Goal: Task Accomplishment & Management: Manage account settings

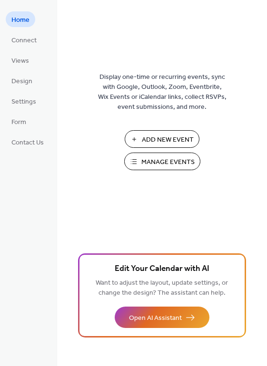
click at [154, 159] on span "Manage Events" at bounding box center [167, 162] width 53 height 10
click at [27, 105] on span "Settings" at bounding box center [23, 102] width 25 height 10
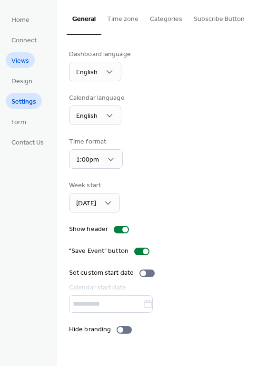
click at [27, 62] on span "Views" at bounding box center [20, 61] width 18 height 10
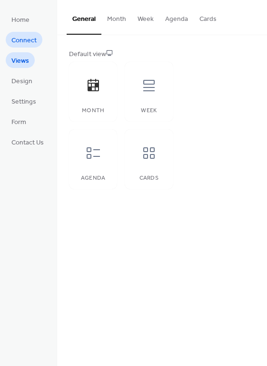
click at [25, 42] on span "Connect" at bounding box center [23, 41] width 25 height 10
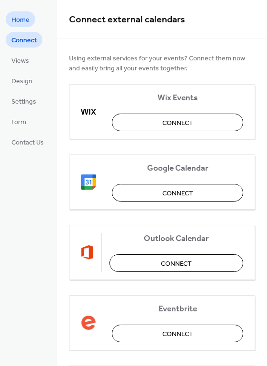
click at [25, 25] on span "Home" at bounding box center [20, 20] width 18 height 10
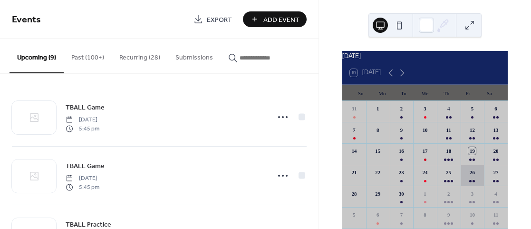
click at [467, 185] on div "26" at bounding box center [473, 175] width 24 height 21
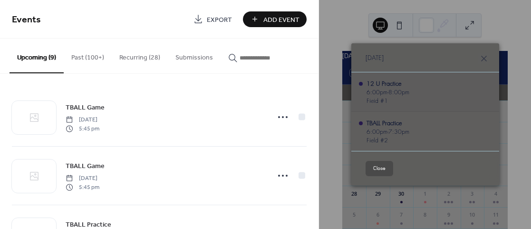
click at [389, 91] on span "8:00pm" at bounding box center [399, 92] width 21 height 9
click at [382, 166] on button "Close" at bounding box center [380, 168] width 28 height 15
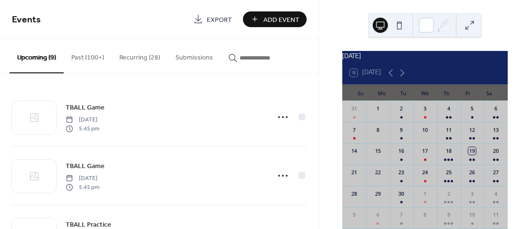
scroll to position [55, 0]
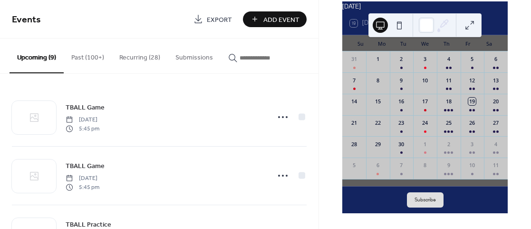
click at [240, 58] on input "button" at bounding box center [268, 58] width 57 height 10
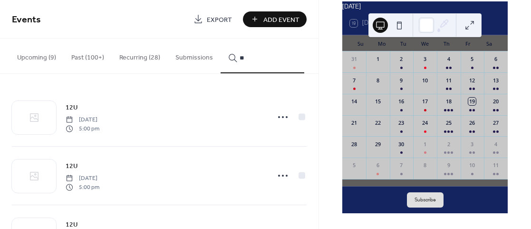
type input "*"
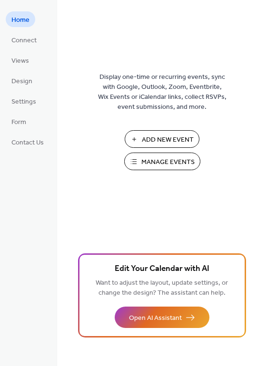
click at [146, 140] on span "Add New Event" at bounding box center [168, 140] width 52 height 10
click at [157, 167] on span "Manage Events" at bounding box center [167, 162] width 53 height 10
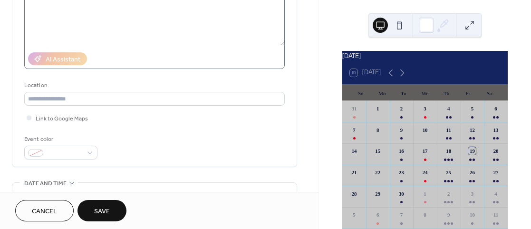
scroll to position [128, 0]
type input "**********"
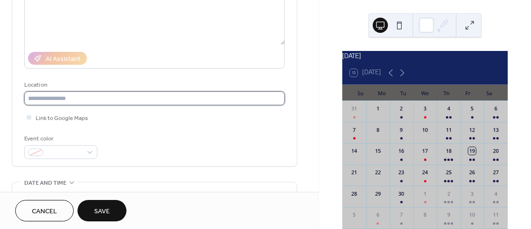
click at [136, 98] on input "text" at bounding box center [154, 98] width 261 height 14
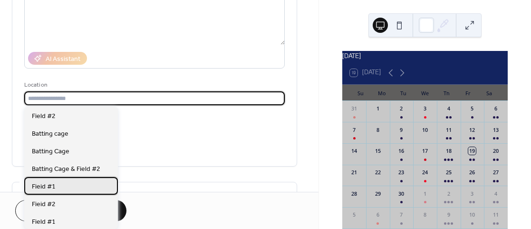
click at [50, 185] on span "Fieid #1" at bounding box center [44, 186] width 24 height 10
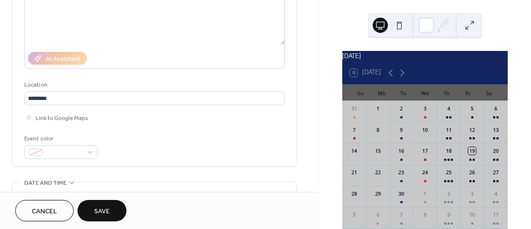
type input "********"
click at [90, 156] on div at bounding box center [60, 152] width 73 height 14
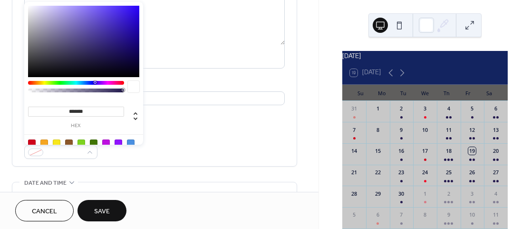
click at [96, 83] on div at bounding box center [95, 82] width 3 height 3
type input "*******"
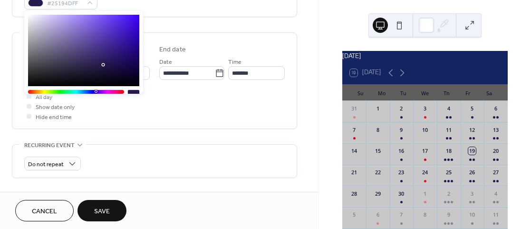
scroll to position [280, 0]
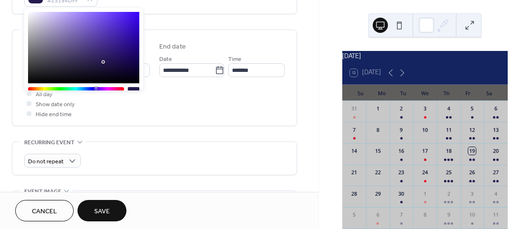
click at [138, 102] on div "All day Show date only Hide end time" at bounding box center [154, 103] width 261 height 30
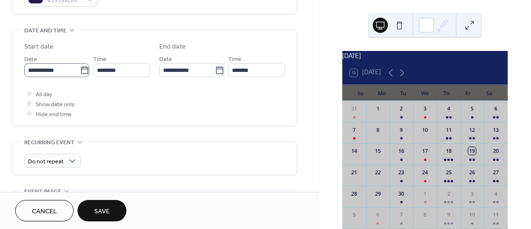
click at [80, 68] on icon at bounding box center [85, 71] width 10 height 10
click at [79, 68] on input "**********" at bounding box center [52, 70] width 56 height 14
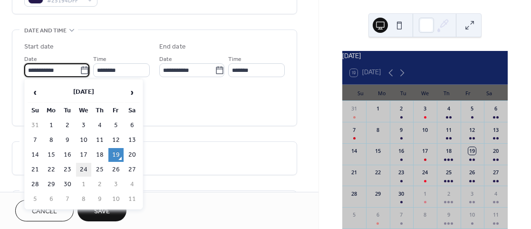
click at [83, 169] on td "24" at bounding box center [83, 170] width 15 height 14
type input "**********"
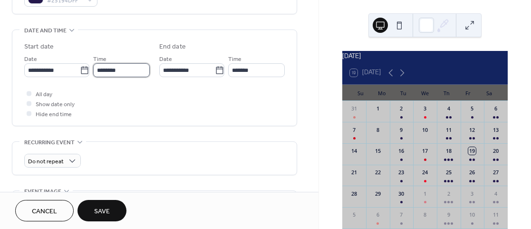
click at [135, 71] on input "********" at bounding box center [121, 70] width 57 height 14
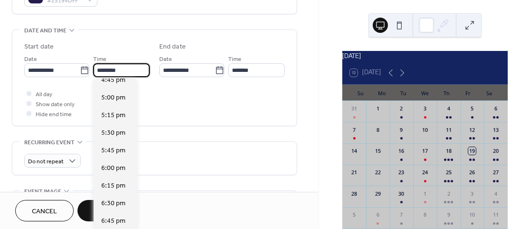
scroll to position [1191, 0]
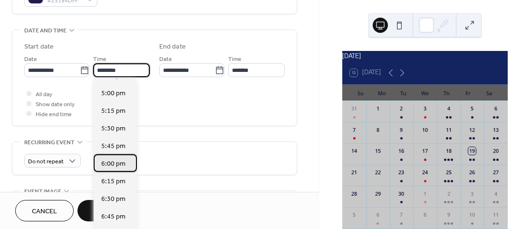
click at [116, 158] on span "6:00 pm" at bounding box center [113, 163] width 24 height 10
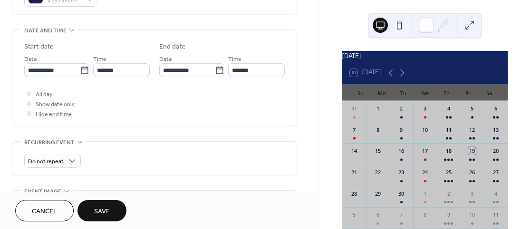
type input "*******"
click at [246, 69] on input "*******" at bounding box center [256, 70] width 57 height 14
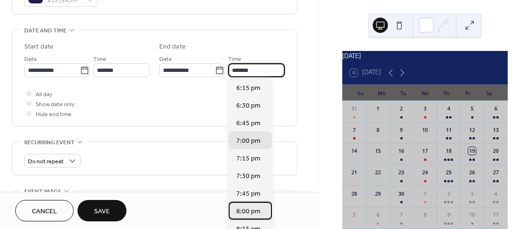
click at [243, 212] on span "8:00 pm" at bounding box center [248, 211] width 24 height 10
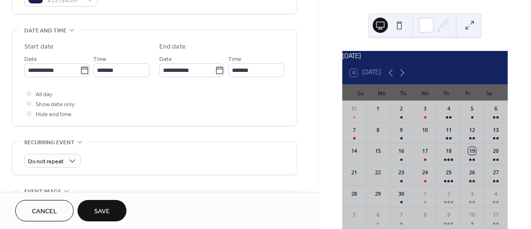
type input "*******"
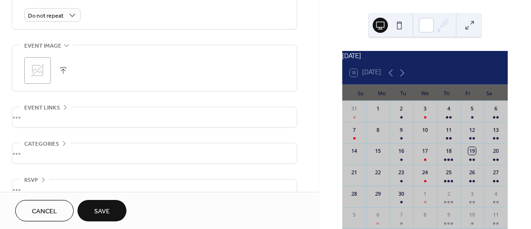
scroll to position [443, 0]
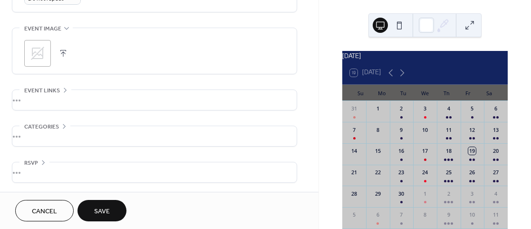
click at [98, 210] on span "Save" at bounding box center [102, 211] width 16 height 10
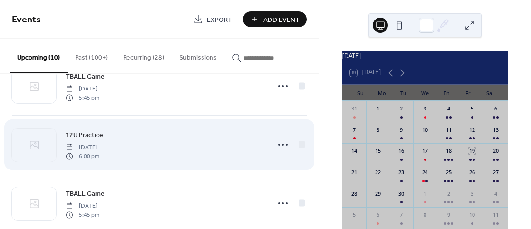
scroll to position [32, 0]
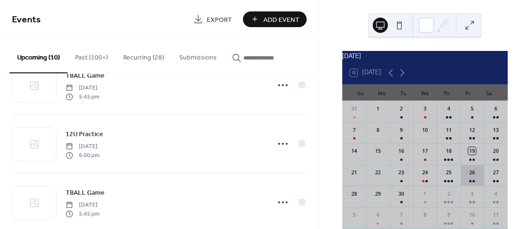
click at [468, 183] on div "26" at bounding box center [473, 175] width 24 height 21
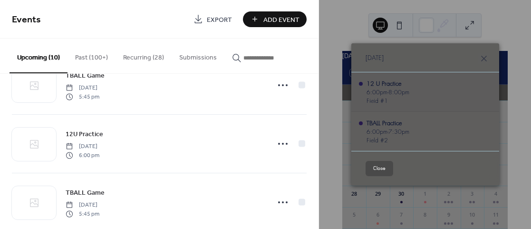
click at [386, 95] on span "6:00pm" at bounding box center [377, 92] width 21 height 9
click at [379, 86] on div "12 U Practice" at bounding box center [388, 83] width 43 height 9
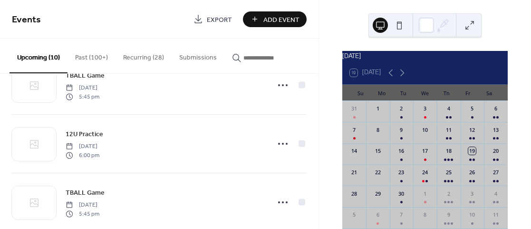
click at [379, 84] on div "19 Today" at bounding box center [425, 72] width 166 height 23
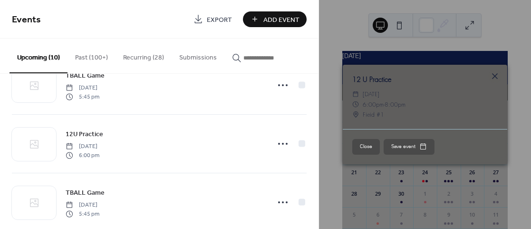
click at [380, 92] on span "Friday, September 26, 2025" at bounding box center [371, 94] width 17 height 10
click at [359, 103] on icon at bounding box center [355, 104] width 7 height 7
click at [365, 151] on button "Close" at bounding box center [366, 146] width 28 height 15
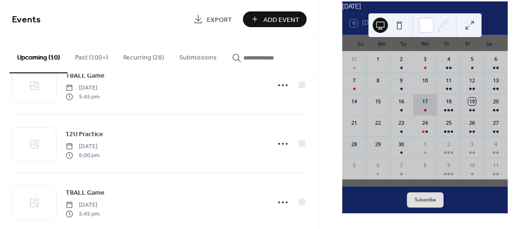
scroll to position [54, 0]
click at [468, 28] on button at bounding box center [469, 25] width 15 height 15
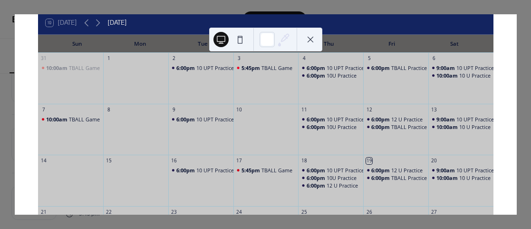
scroll to position [38, 0]
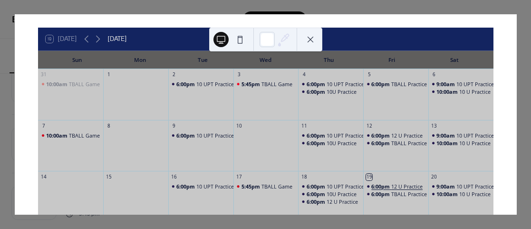
click at [376, 187] on span "6:00pm" at bounding box center [381, 186] width 20 height 7
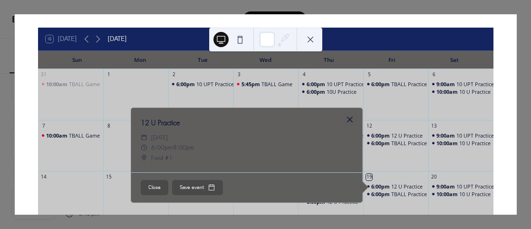
click at [343, 119] on div at bounding box center [349, 119] width 13 height 13
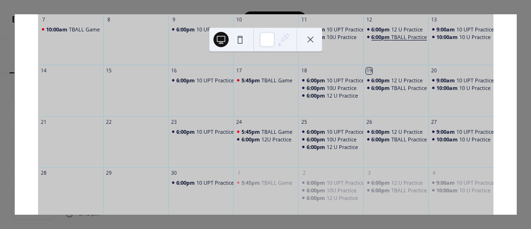
scroll to position [142, 0]
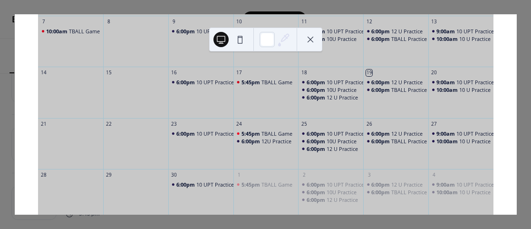
click at [385, 154] on div "6:00pm 12 U Practice 6:00pm TBALL Practice" at bounding box center [395, 148] width 65 height 37
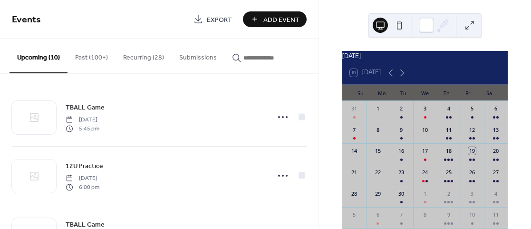
click at [85, 57] on button "Past (100+)" at bounding box center [92, 56] width 48 height 34
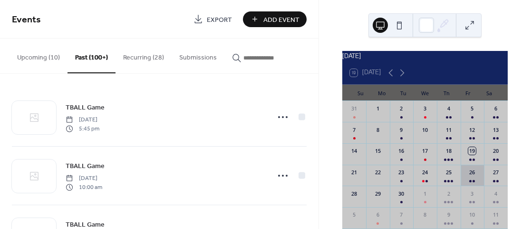
click at [466, 178] on div "26" at bounding box center [473, 175] width 24 height 21
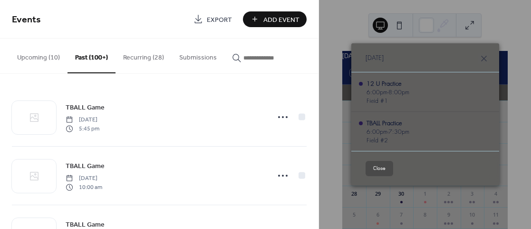
click at [372, 166] on button "Close" at bounding box center [380, 168] width 28 height 15
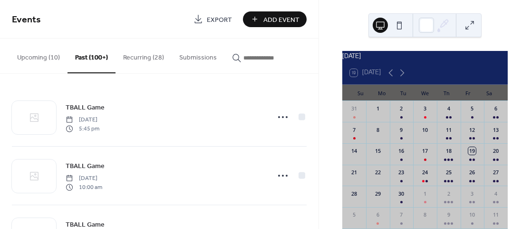
click at [151, 59] on button "Recurring (28)" at bounding box center [144, 56] width 56 height 34
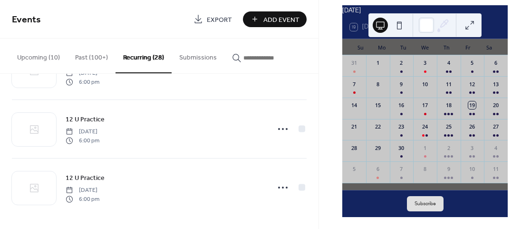
scroll to position [53, 0]
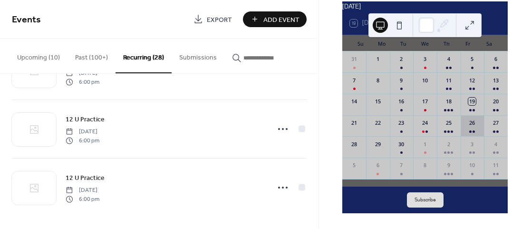
click at [471, 131] on div "26" at bounding box center [473, 125] width 24 height 21
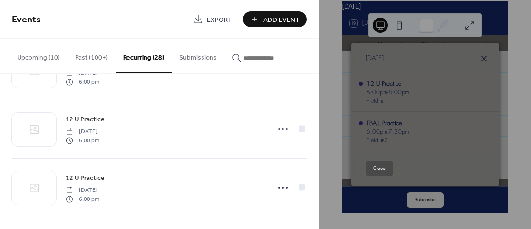
click at [483, 62] on icon at bounding box center [483, 58] width 11 height 11
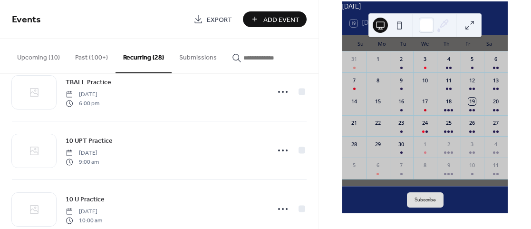
scroll to position [1509, 0]
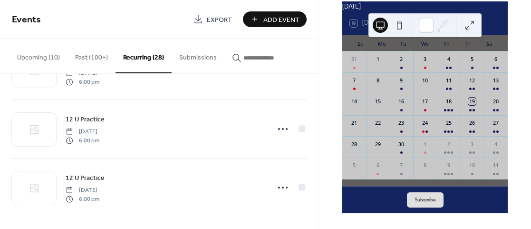
click at [194, 55] on button "Submissions" at bounding box center [198, 56] width 53 height 34
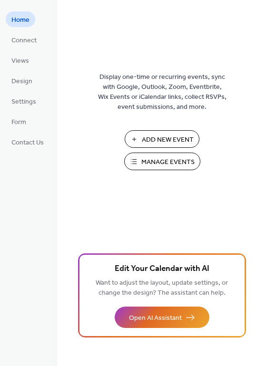
click at [170, 159] on span "Manage Events" at bounding box center [167, 162] width 53 height 10
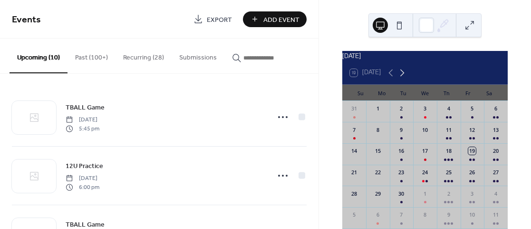
click at [400, 78] on icon at bounding box center [402, 72] width 11 height 11
click at [387, 78] on icon at bounding box center [390, 72] width 11 height 11
click at [465, 179] on div "26" at bounding box center [473, 175] width 24 height 21
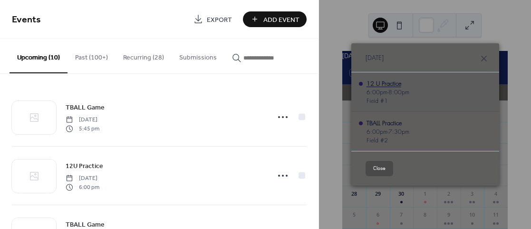
click at [388, 85] on div "12 U Practice" at bounding box center [388, 83] width 43 height 9
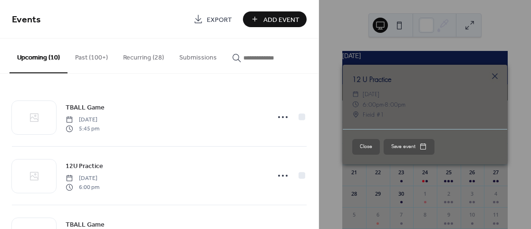
click at [419, 149] on button "Save event" at bounding box center [409, 146] width 51 height 15
click at [475, 113] on div "​ Fieid #1" at bounding box center [425, 114] width 146 height 10
click at [494, 78] on icon at bounding box center [494, 75] width 11 height 11
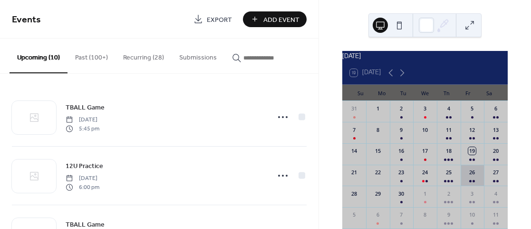
click at [464, 184] on div "26" at bounding box center [473, 175] width 24 height 21
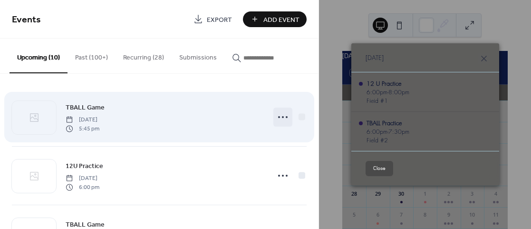
click at [282, 116] on circle at bounding box center [283, 117] width 2 height 2
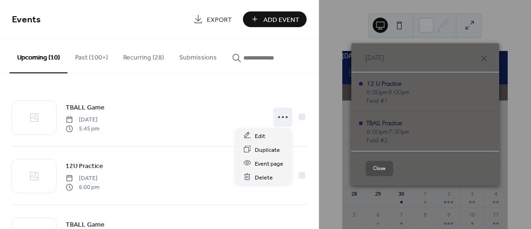
click at [269, 78] on div "TBALL Game Wednesday, September 24, 2025 5:45 pm 12U Practice Wednesday, Septem…" at bounding box center [159, 151] width 319 height 155
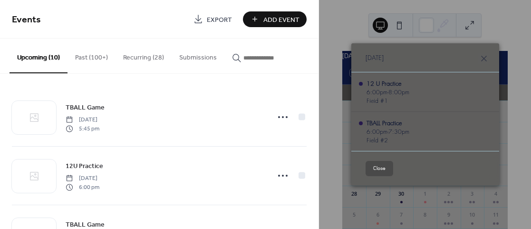
click at [372, 167] on button "Close" at bounding box center [380, 168] width 28 height 15
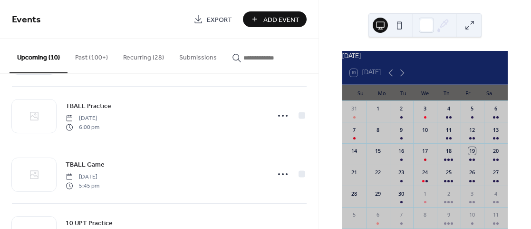
scroll to position [176, 0]
click at [412, 200] on div "30" at bounding box center [402, 195] width 24 height 21
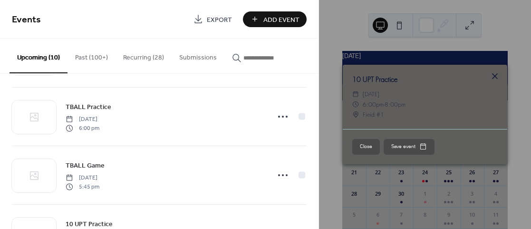
click at [493, 80] on icon at bounding box center [494, 75] width 11 height 11
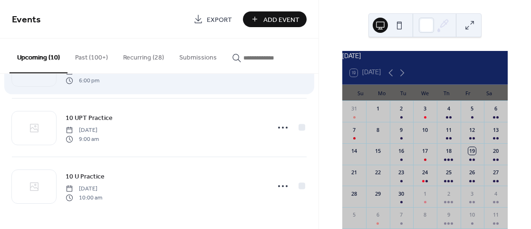
scroll to position [0, 0]
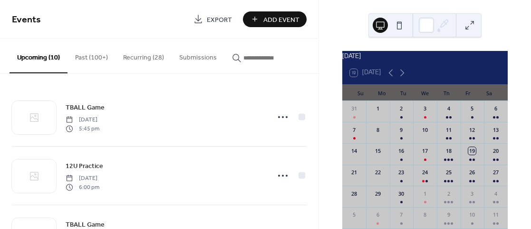
click at [373, 77] on div "19 Today" at bounding box center [365, 73] width 31 height 8
click at [402, 78] on icon at bounding box center [402, 72] width 11 height 11
click at [389, 78] on icon at bounding box center [390, 72] width 11 height 11
click at [467, 186] on div "26" at bounding box center [473, 175] width 24 height 21
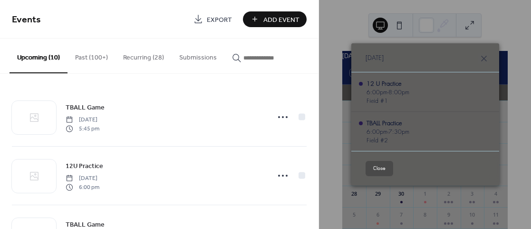
click at [467, 189] on div "Fri, Sep 26, 2025 12 U Practice 6:00pm - 8:00pm Fieid #1 TBALL Practice 6:00pm …" at bounding box center [425, 114] width 212 height 229
click at [371, 161] on button "Close" at bounding box center [380, 168] width 28 height 15
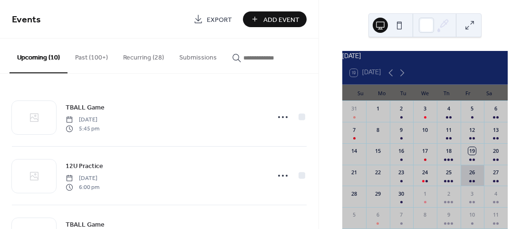
click at [465, 177] on div "26" at bounding box center [473, 175] width 24 height 21
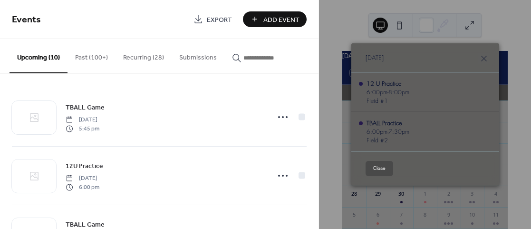
click at [381, 166] on button "Close" at bounding box center [380, 168] width 28 height 15
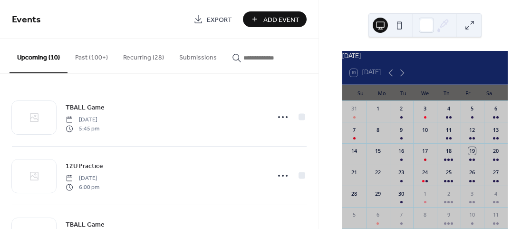
click at [125, 60] on button "Recurring (28)" at bounding box center [144, 56] width 56 height 34
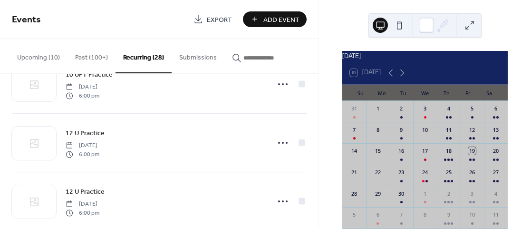
scroll to position [1509, 0]
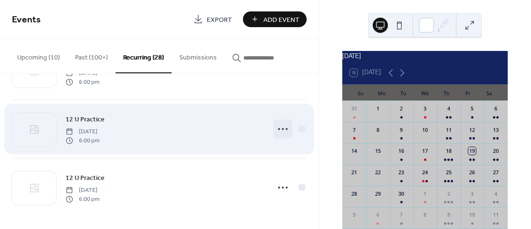
click at [279, 130] on icon at bounding box center [282, 128] width 15 height 15
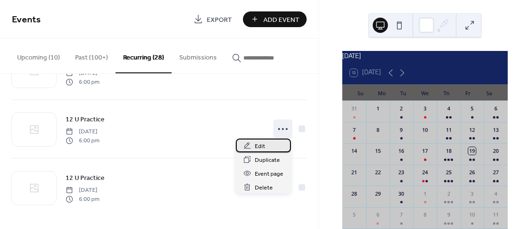
click at [267, 147] on div "Edit" at bounding box center [263, 145] width 55 height 14
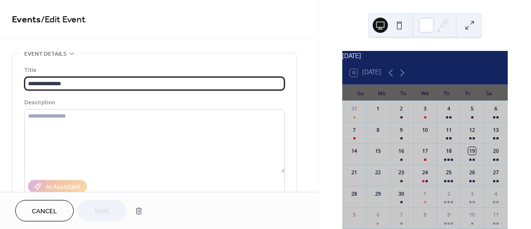
type input "**********"
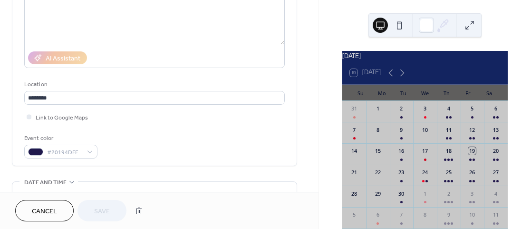
scroll to position [129, 0]
click at [30, 208] on button "Cancel" at bounding box center [44, 210] width 58 height 21
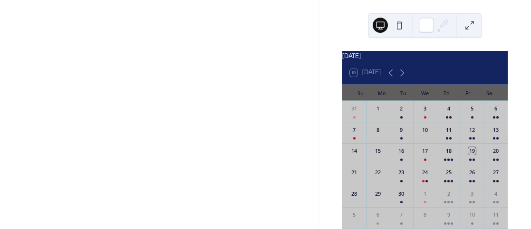
click at [53, 210] on div at bounding box center [159, 114] width 319 height 229
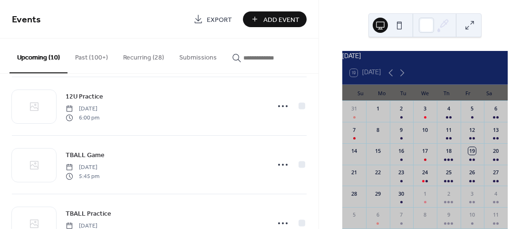
scroll to position [72, 0]
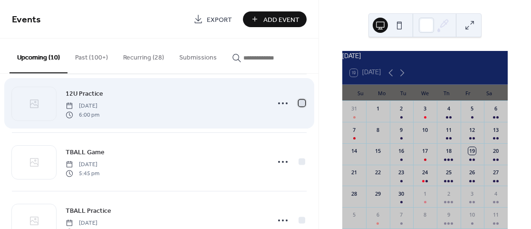
click at [302, 102] on div at bounding box center [302, 102] width 7 height 7
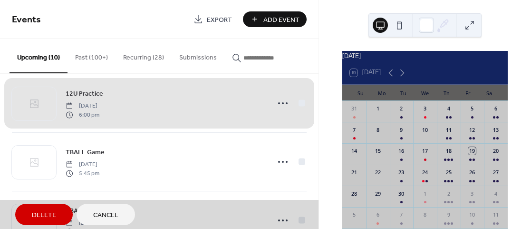
click at [302, 102] on div "12U Practice Wednesday, September 24, 2025 6:00 pm" at bounding box center [159, 103] width 295 height 58
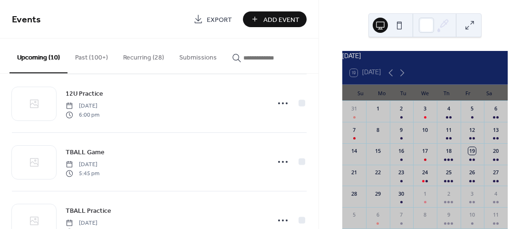
click at [141, 71] on button "Recurring (28)" at bounding box center [144, 56] width 56 height 34
